Goal: Navigation & Orientation: Find specific page/section

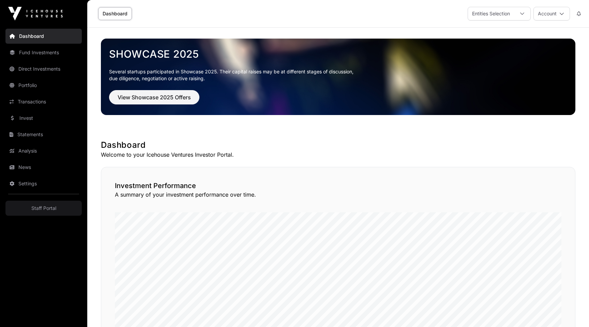
click at [445, 143] on h1 "Dashboard" at bounding box center [338, 144] width 475 height 11
click at [308, 144] on h1 "Dashboard" at bounding box center [338, 144] width 475 height 11
click at [30, 53] on link "Fund Investments" at bounding box center [43, 52] width 76 height 15
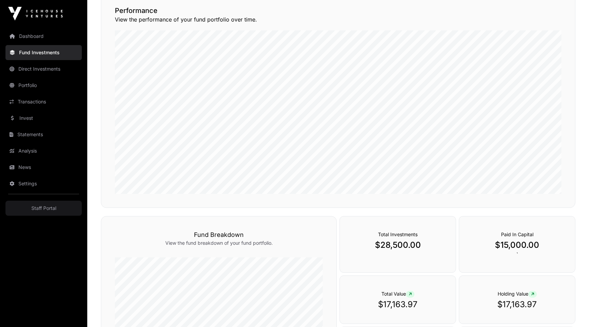
scroll to position [35, 0]
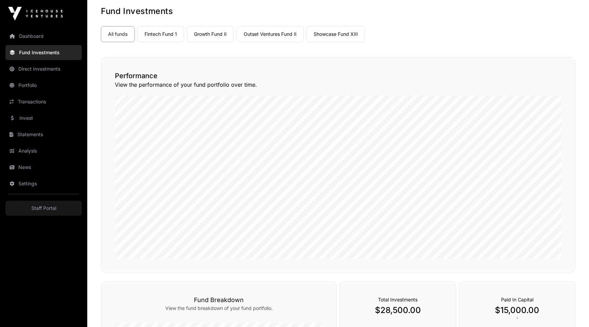
click at [177, 31] on link "Fintech Fund 1" at bounding box center [160, 34] width 47 height 16
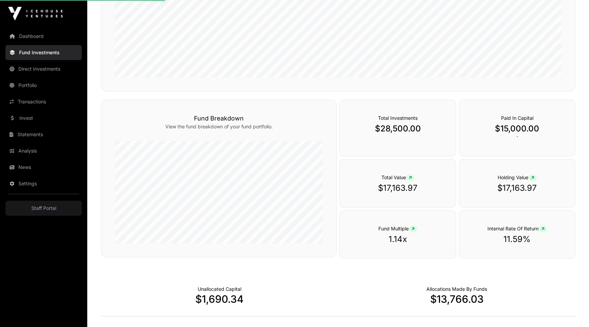
scroll to position [246, 0]
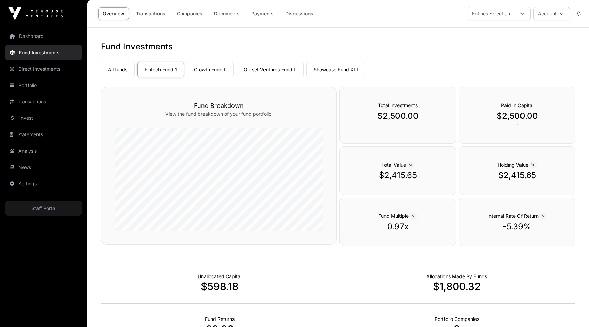
click at [212, 65] on link "Growth Fund II" at bounding box center [210, 70] width 47 height 16
click at [256, 63] on link "Outset Ventures Fund II" at bounding box center [270, 70] width 67 height 16
click at [322, 71] on link "Showcase Fund XIII" at bounding box center [336, 70] width 59 height 16
click at [284, 71] on link "Outset Ventures Fund II" at bounding box center [270, 70] width 67 height 16
click at [332, 68] on link "Showcase Fund XIII" at bounding box center [336, 70] width 59 height 16
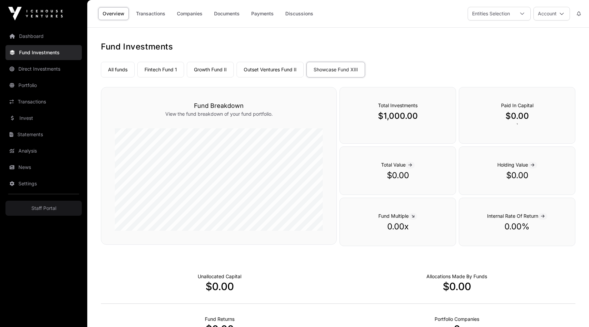
click at [194, 17] on link "Companies" at bounding box center [190, 13] width 34 height 13
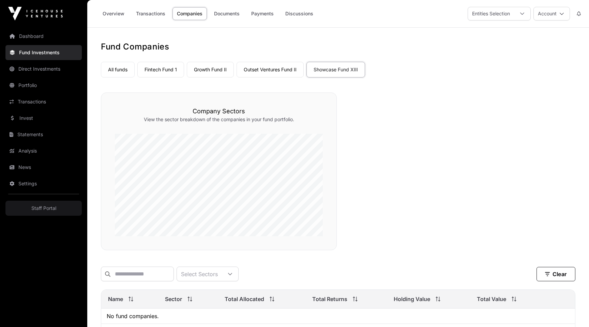
click at [226, 13] on link "Documents" at bounding box center [227, 13] width 34 height 13
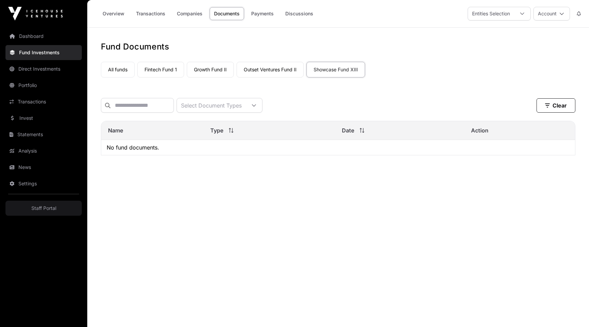
click at [267, 13] on link "Payments" at bounding box center [262, 13] width 31 height 13
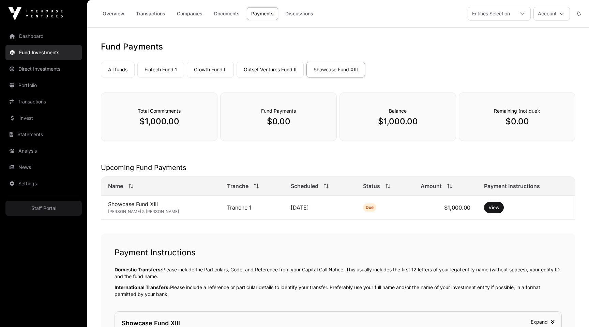
click at [121, 11] on link "Overview" at bounding box center [113, 13] width 31 height 13
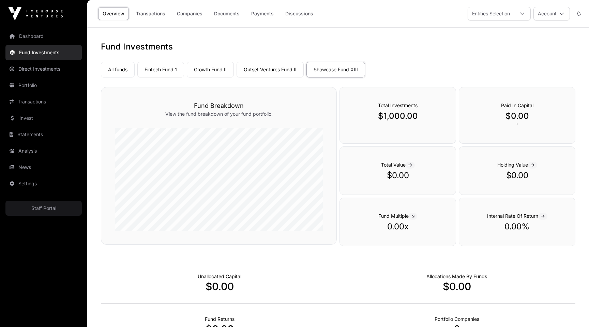
click at [29, 38] on link "Dashboard" at bounding box center [43, 36] width 76 height 15
